Goal: Understand process/instructions: Learn about a topic

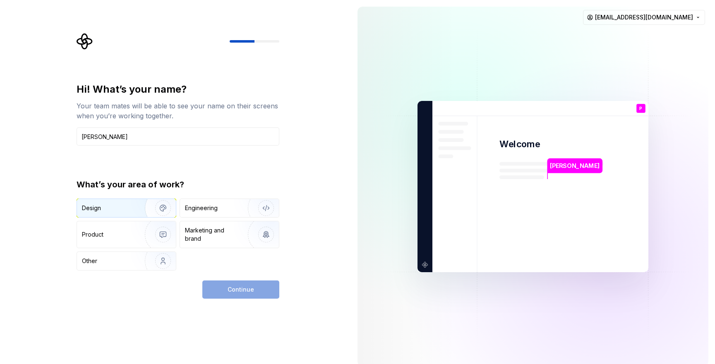
type input "[PERSON_NAME]"
click at [141, 209] on img "button" at bounding box center [157, 207] width 53 height 55
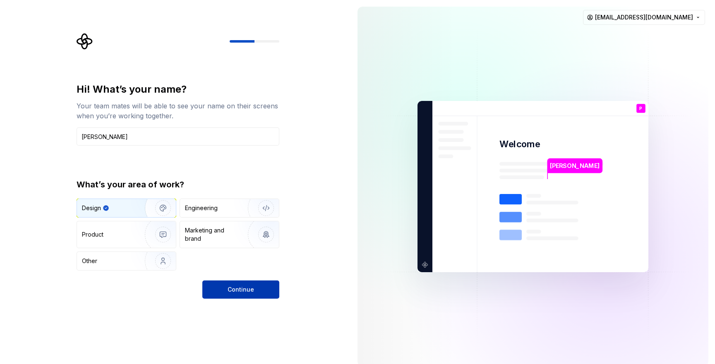
click at [244, 287] on span "Continue" at bounding box center [241, 289] width 26 height 8
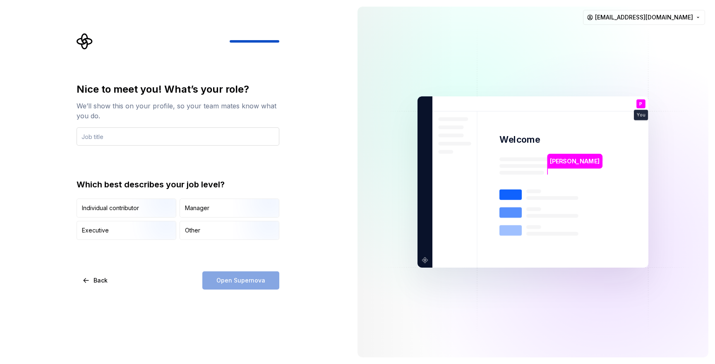
click at [215, 138] on input "text" at bounding box center [178, 136] width 203 height 18
type input "UX Designer"
click at [160, 207] on img "button" at bounding box center [155, 218] width 53 height 55
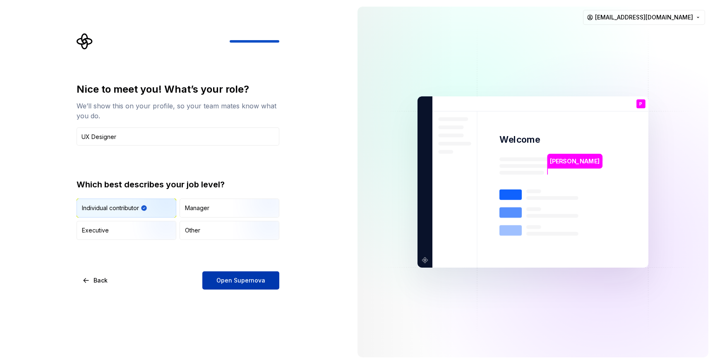
click at [247, 285] on button "Open Supernova" at bounding box center [240, 280] width 77 height 18
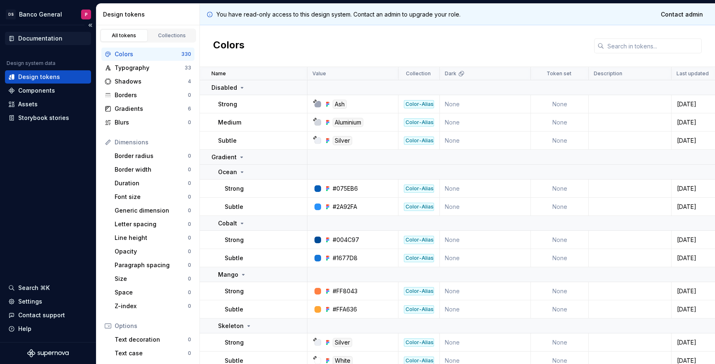
click at [41, 33] on div "Documentation" at bounding box center [48, 38] width 86 height 13
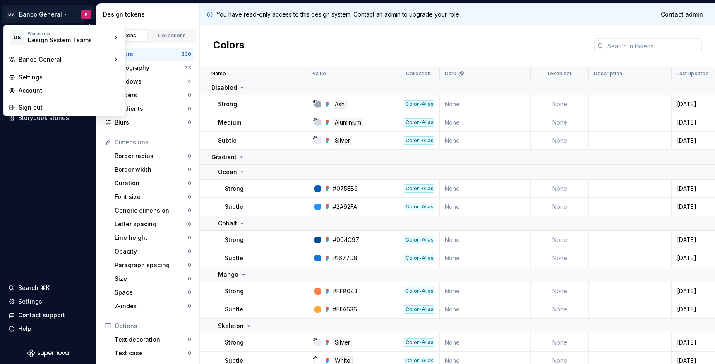
click at [46, 13] on html "DS Banco General P Documentation Design system data Design tokens Components As…" at bounding box center [357, 182] width 715 height 364
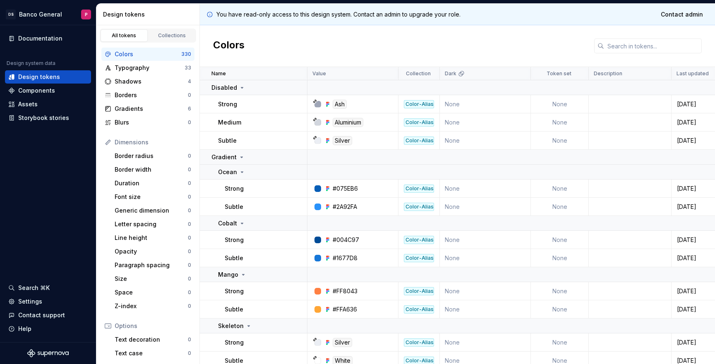
click at [44, 3] on html "DS Banco General P Documentation Design system data Design tokens Components As…" at bounding box center [357, 182] width 715 height 364
click at [44, 162] on div "Documentation Design system data Design tokens Components Assets Storybook stor…" at bounding box center [48, 183] width 96 height 317
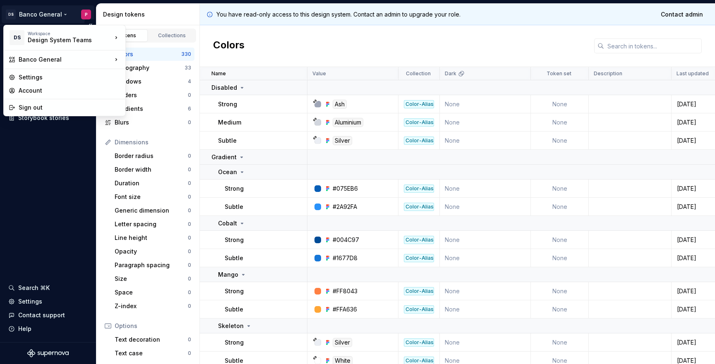
click at [57, 11] on html "DS Banco General P Documentation Design system data Design tokens Components As…" at bounding box center [357, 182] width 715 height 364
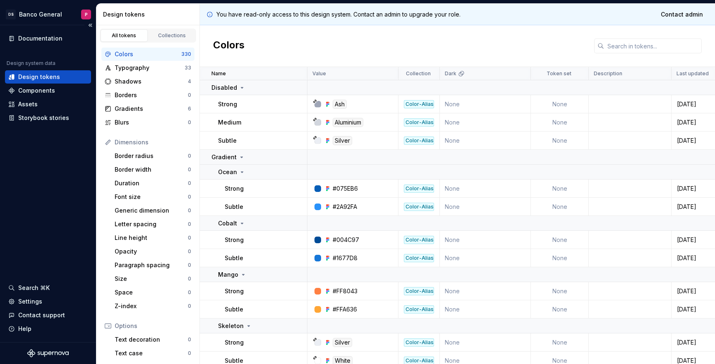
click at [47, 167] on html "DS Banco General P Documentation Design system data Design tokens Components As…" at bounding box center [357, 182] width 715 height 364
click at [49, 35] on div "Documentation" at bounding box center [40, 38] width 44 height 8
